Goal: Navigation & Orientation: Go to known website

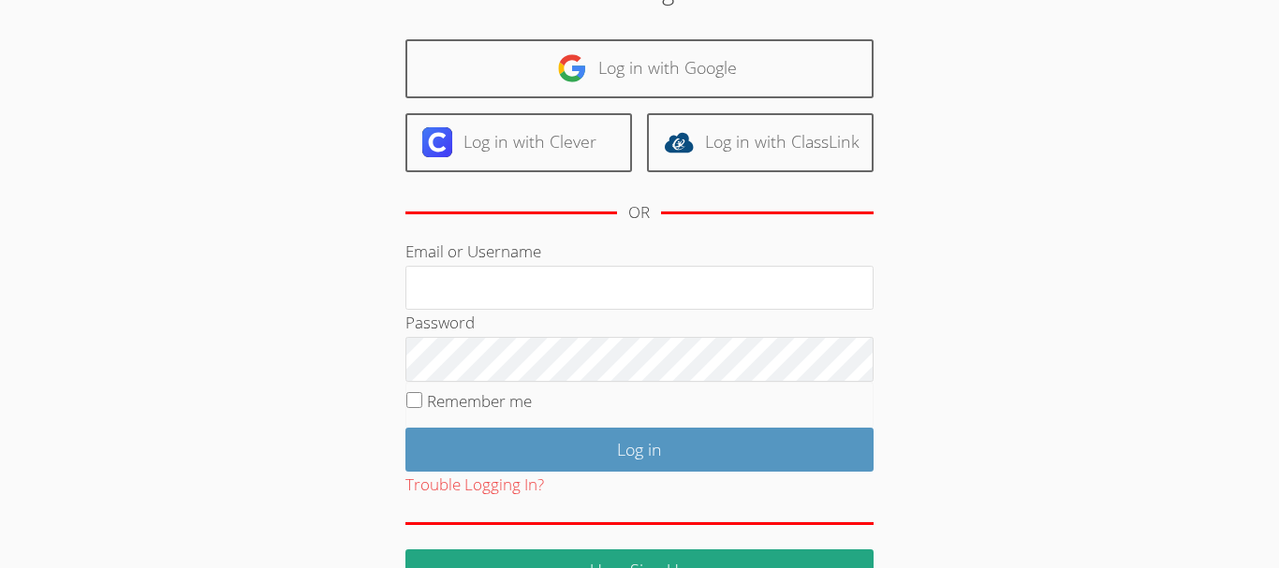
scroll to position [165, 0]
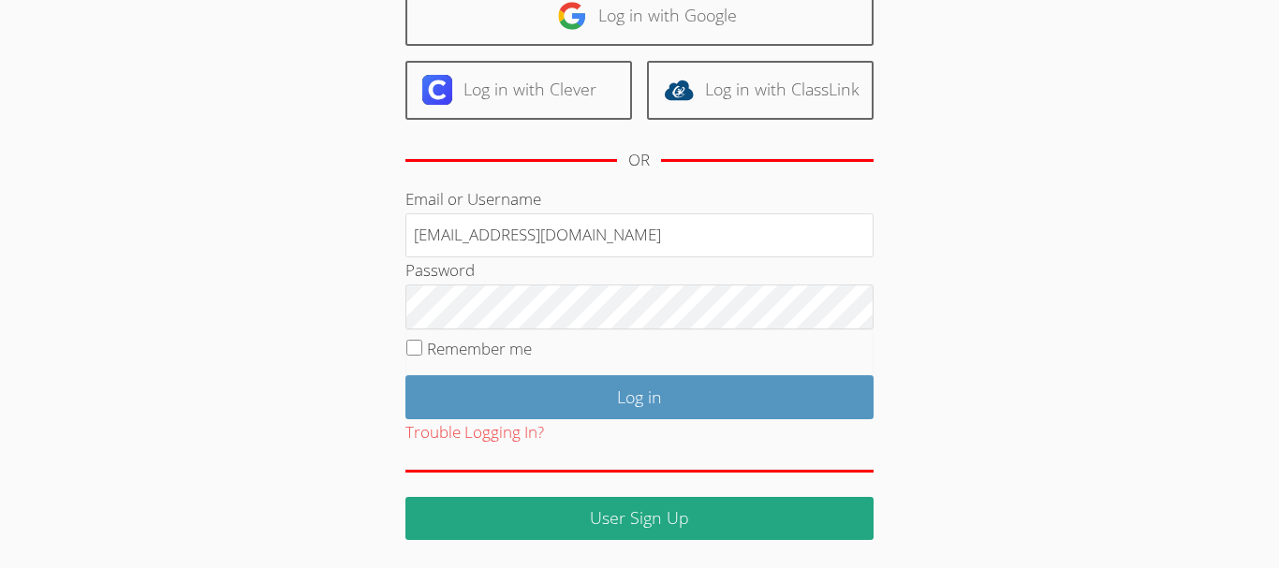
type input "[EMAIL_ADDRESS][DOMAIN_NAME]"
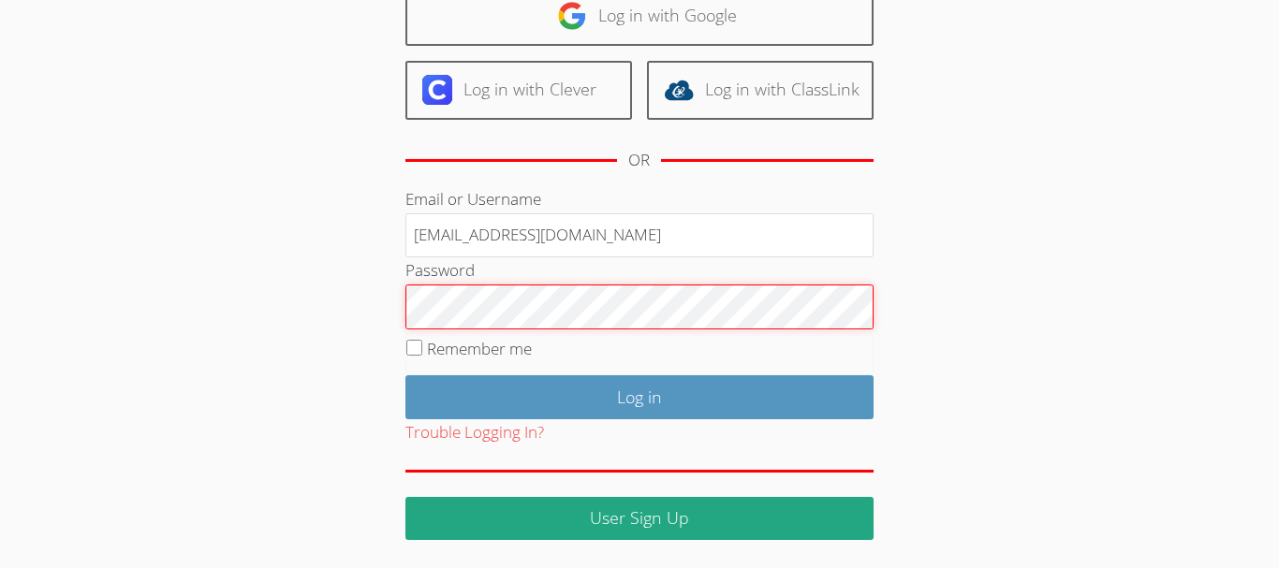
click at [405, 375] on input "Log in" at bounding box center [639, 397] width 468 height 44
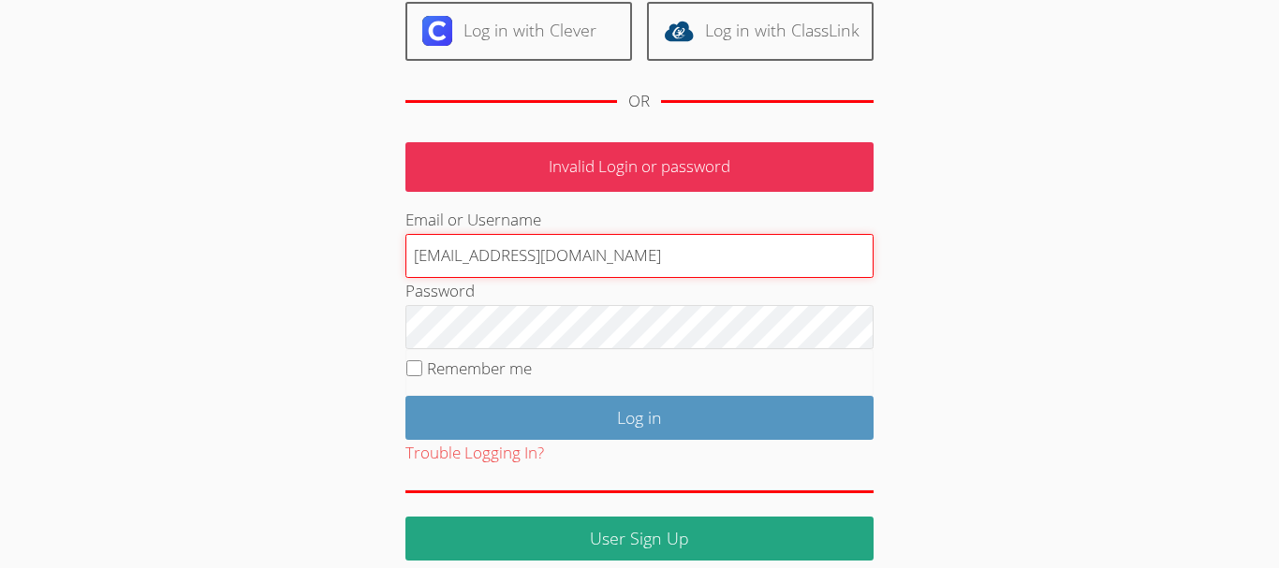
scroll to position [244, 0]
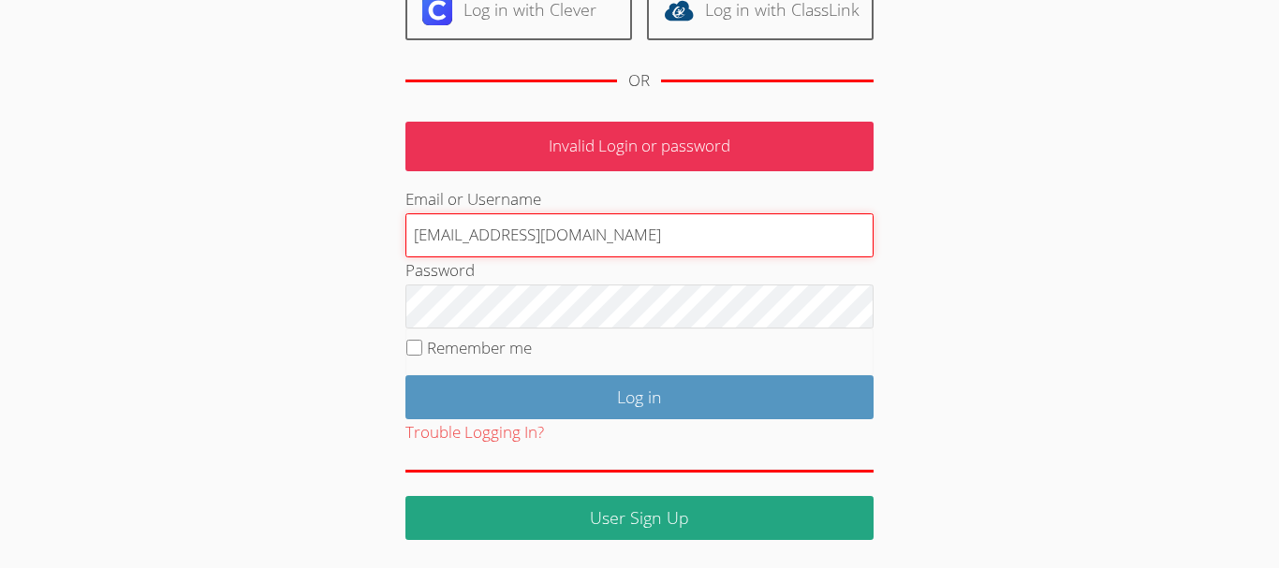
click at [621, 239] on input "[EMAIL_ADDRESS][DOMAIN_NAME]" at bounding box center [639, 235] width 468 height 45
type input "Vickytutorsmath@gmail.com"
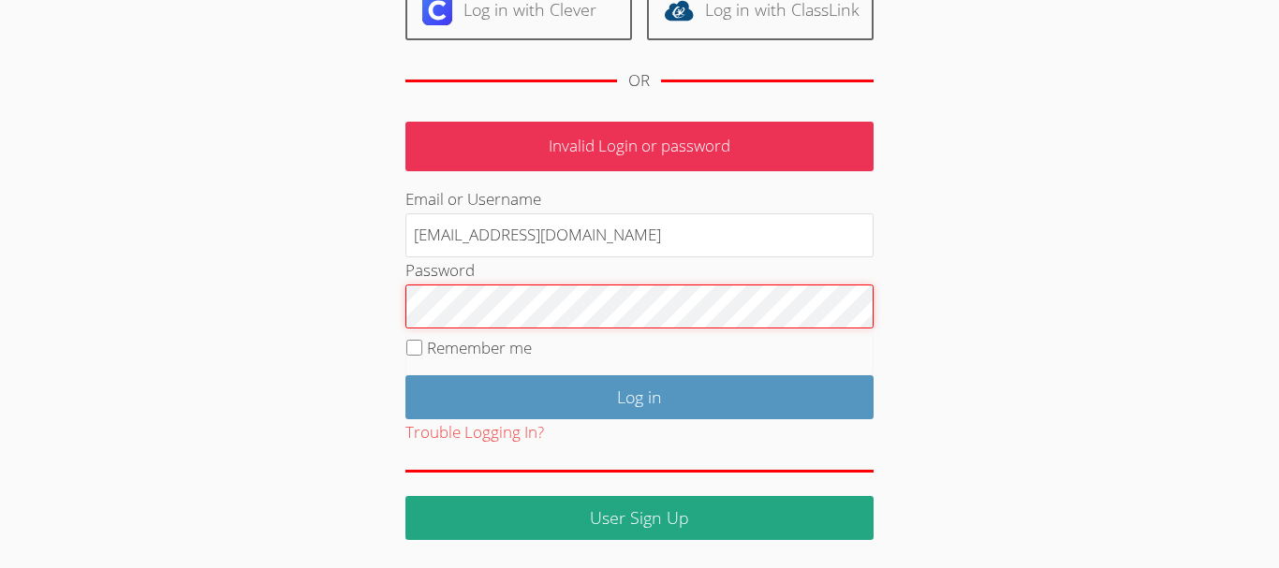
click at [405, 375] on input "Log in" at bounding box center [639, 397] width 468 height 44
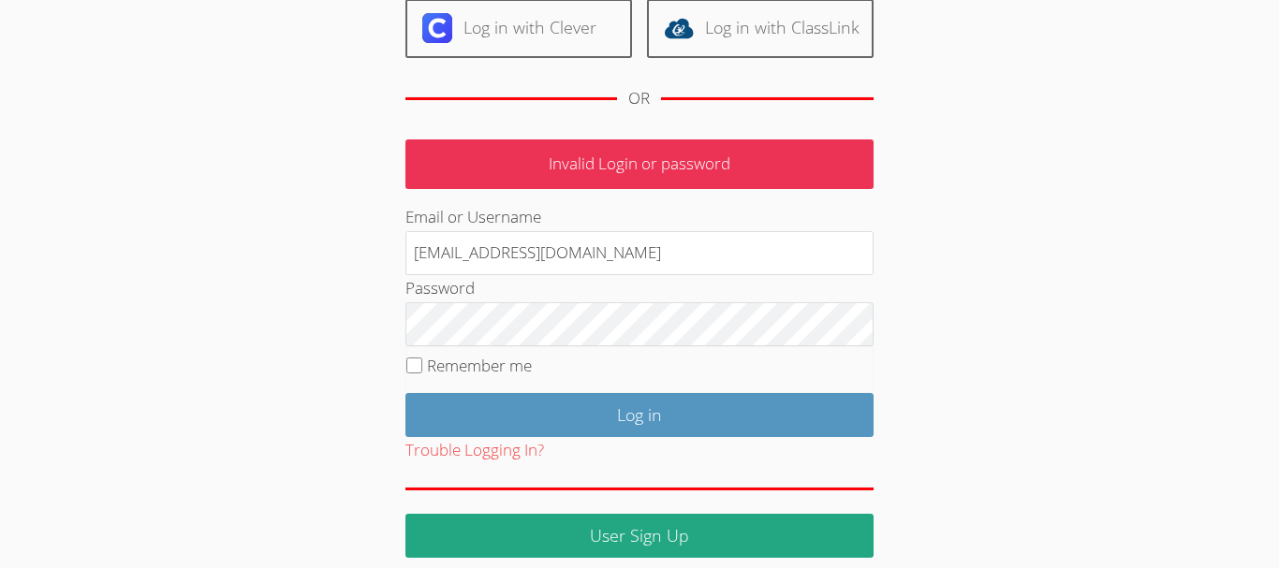
scroll to position [244, 0]
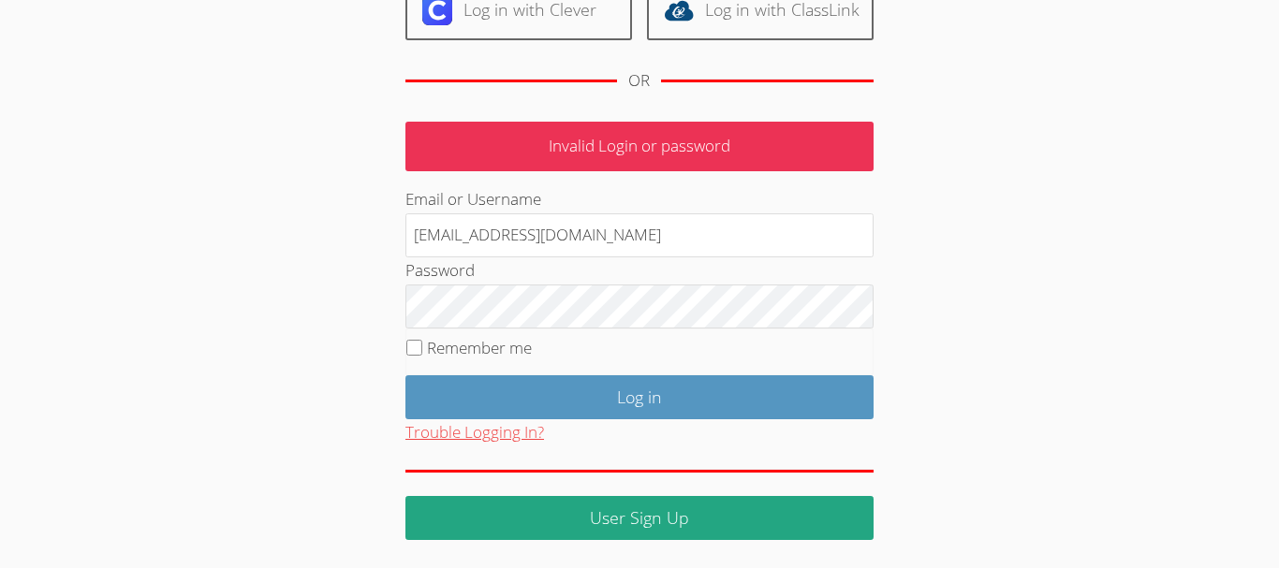
click at [479, 430] on button "Trouble Logging In?" at bounding box center [474, 432] width 139 height 27
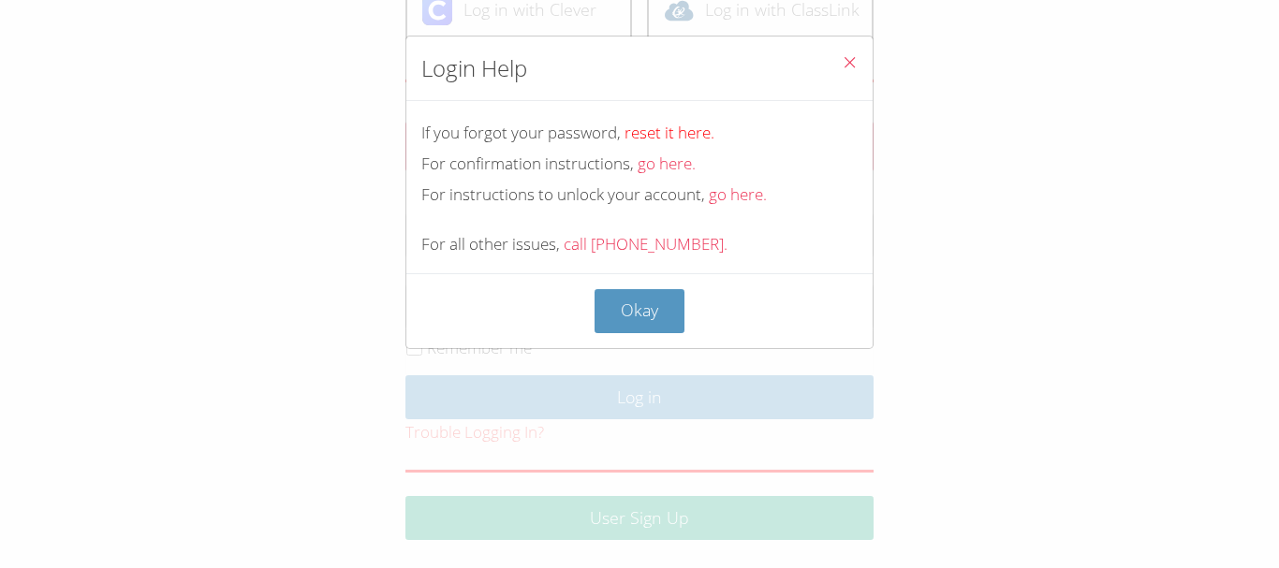
click at [690, 133] on link "reset it here." at bounding box center [669, 133] width 90 height 22
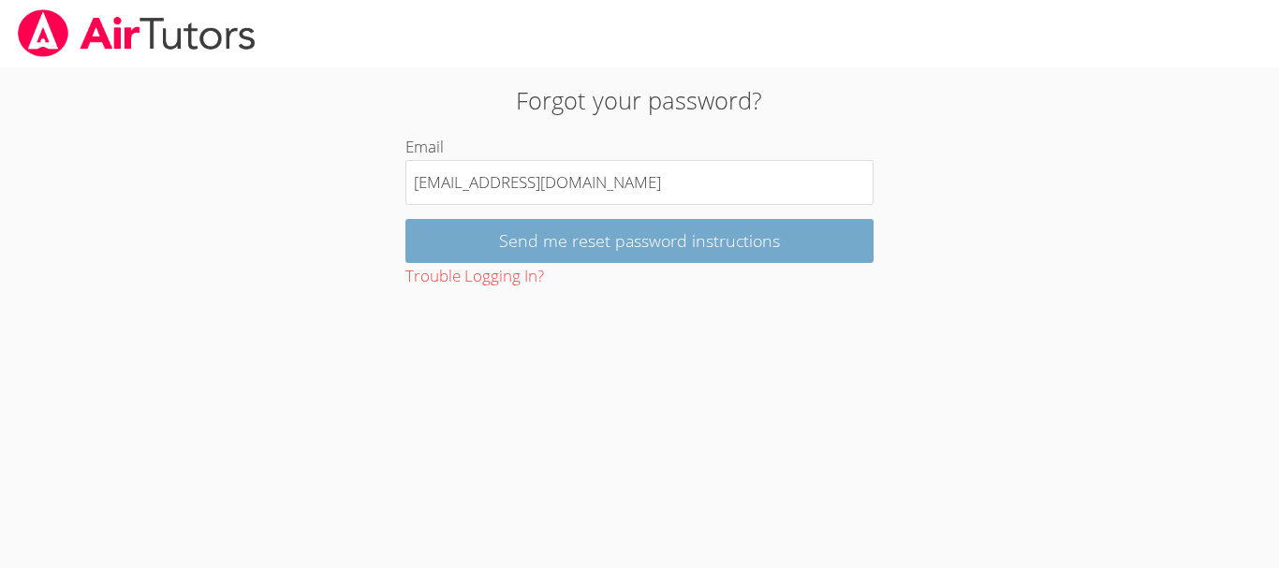
type input "vicky4violin@gmail.com"
click at [818, 244] on input "Send me reset password instructions" at bounding box center [639, 241] width 468 height 44
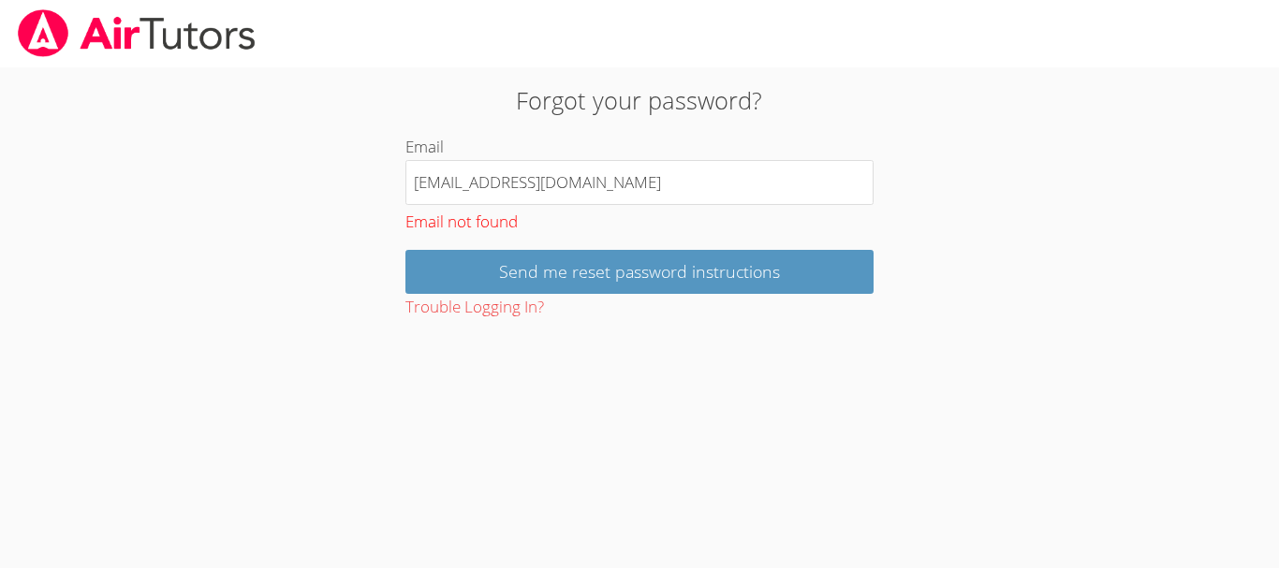
drag, startPoint x: 598, startPoint y: 185, endPoint x: 362, endPoint y: 195, distance: 236.1
click at [405, 194] on input "[EMAIL_ADDRESS][DOMAIN_NAME]" at bounding box center [639, 182] width 468 height 45
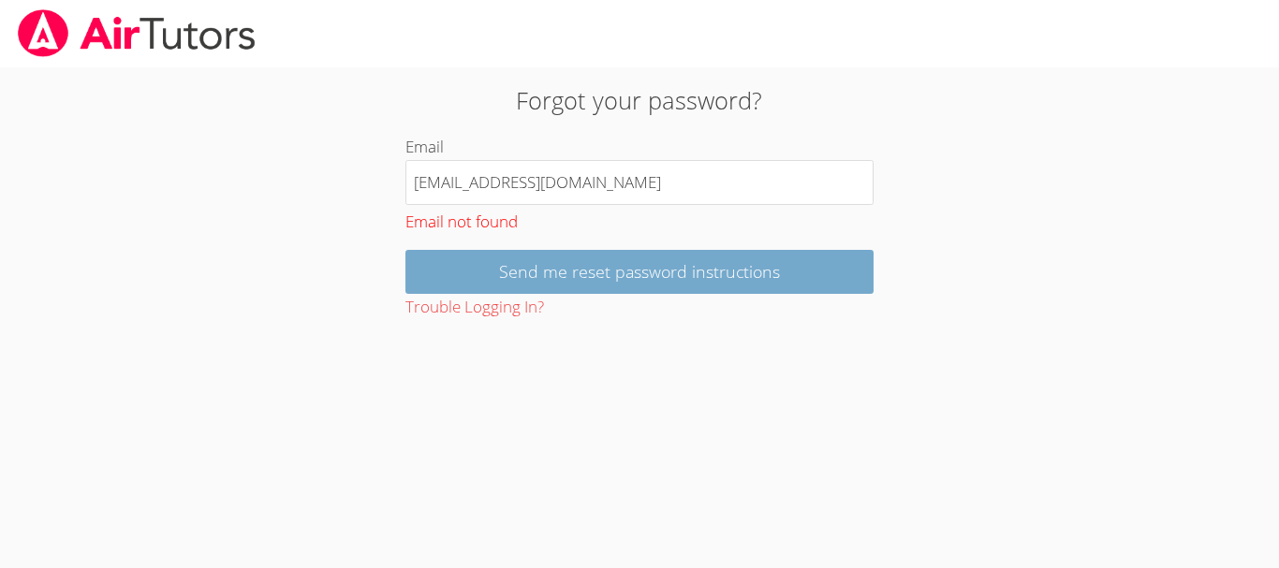
type input "[EMAIL_ADDRESS][DOMAIN_NAME]"
click at [779, 280] on input "Send me reset password instructions" at bounding box center [639, 272] width 468 height 44
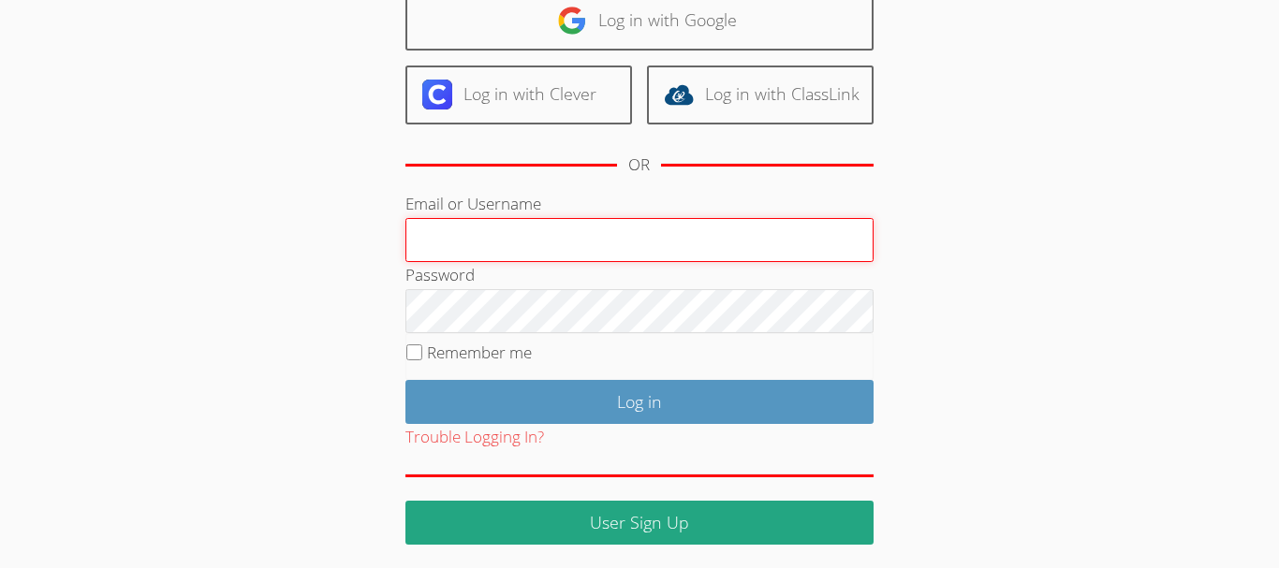
scroll to position [229, 0]
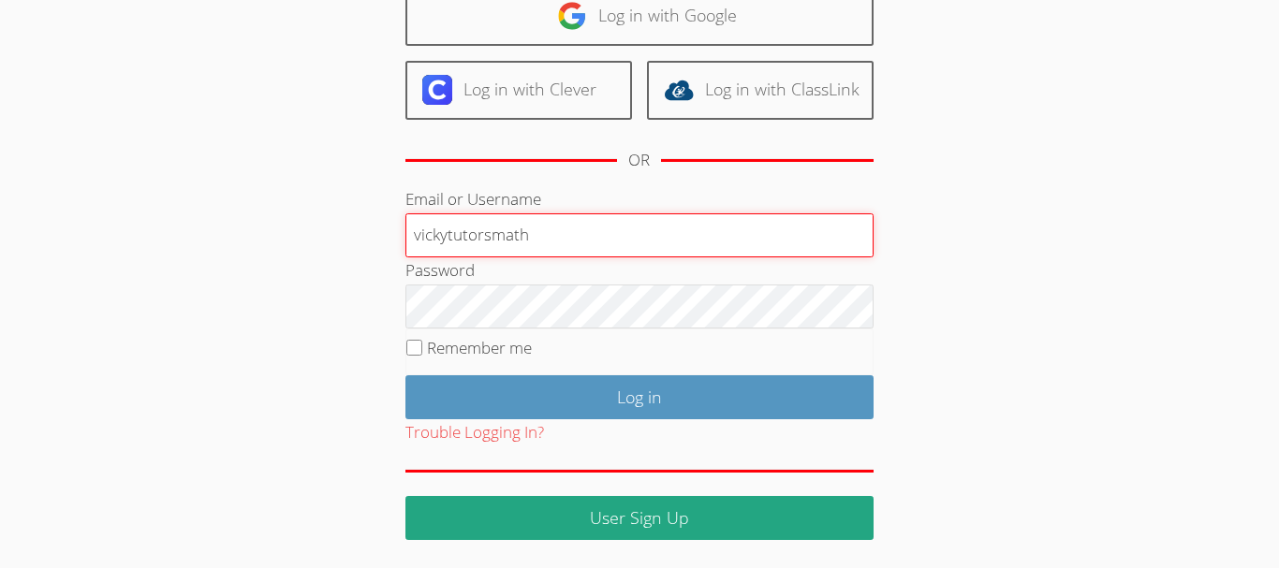
type input "vickytutorsmath"
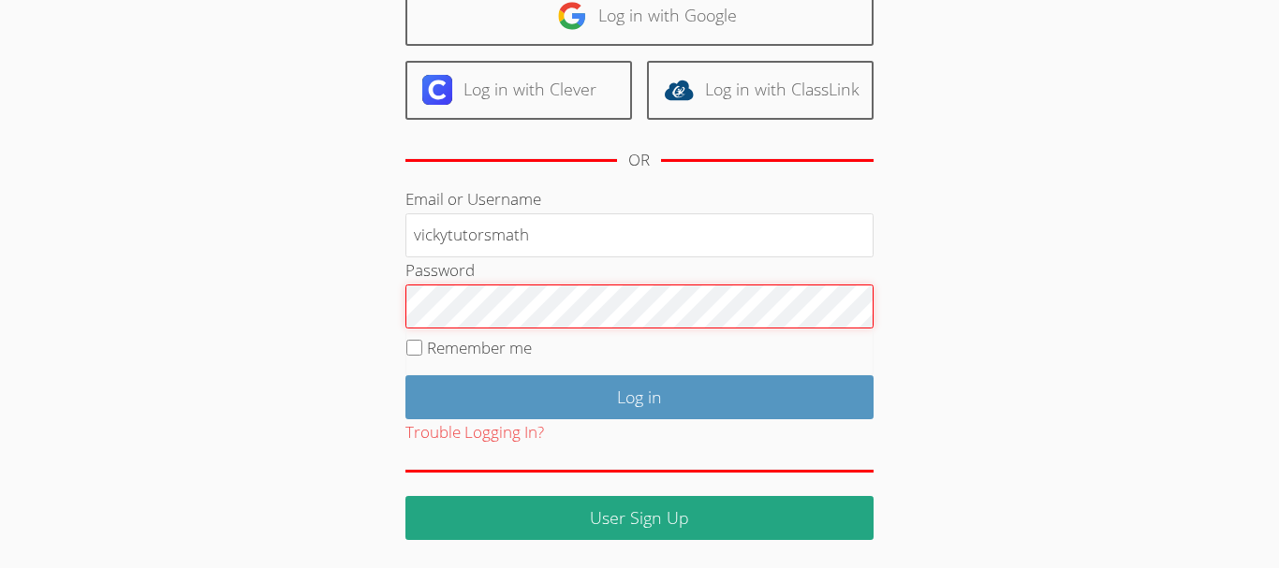
click at [405, 375] on input "Log in" at bounding box center [639, 397] width 468 height 44
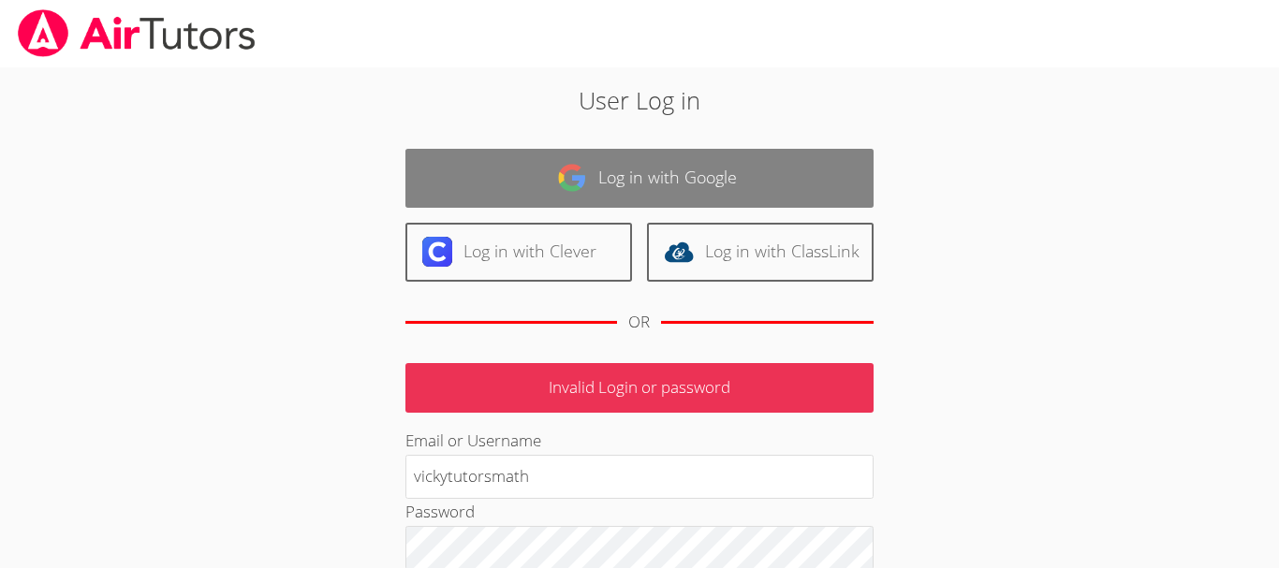
click at [608, 186] on link "Log in with Google" at bounding box center [639, 178] width 468 height 59
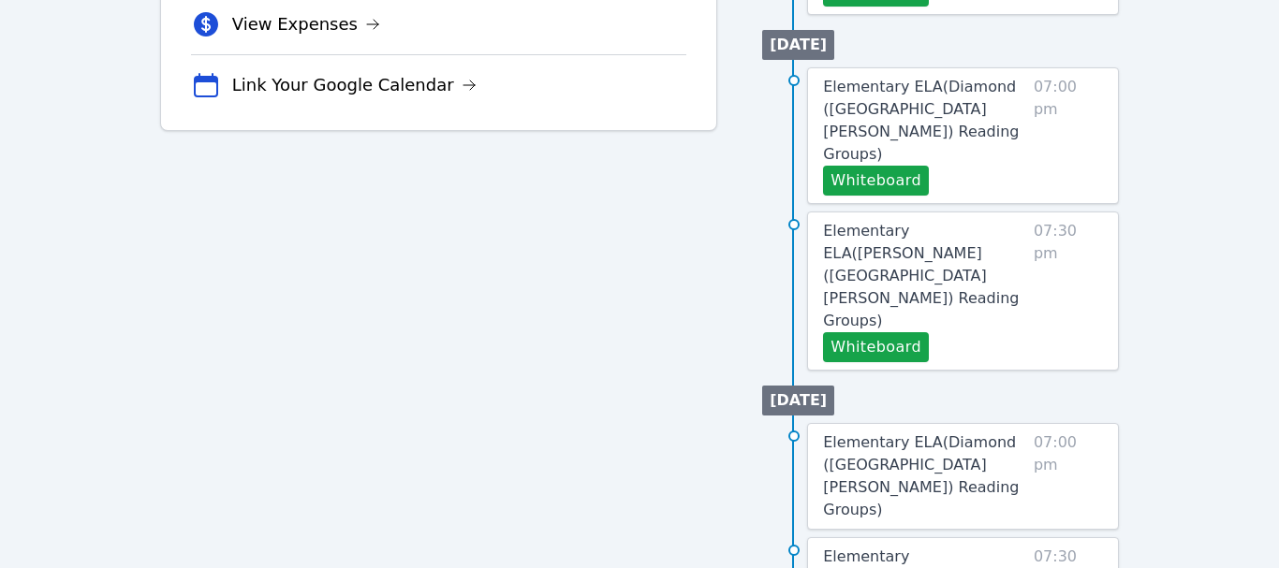
scroll to position [522, 0]
